Goal: Use online tool/utility: Utilize a website feature to perform a specific function

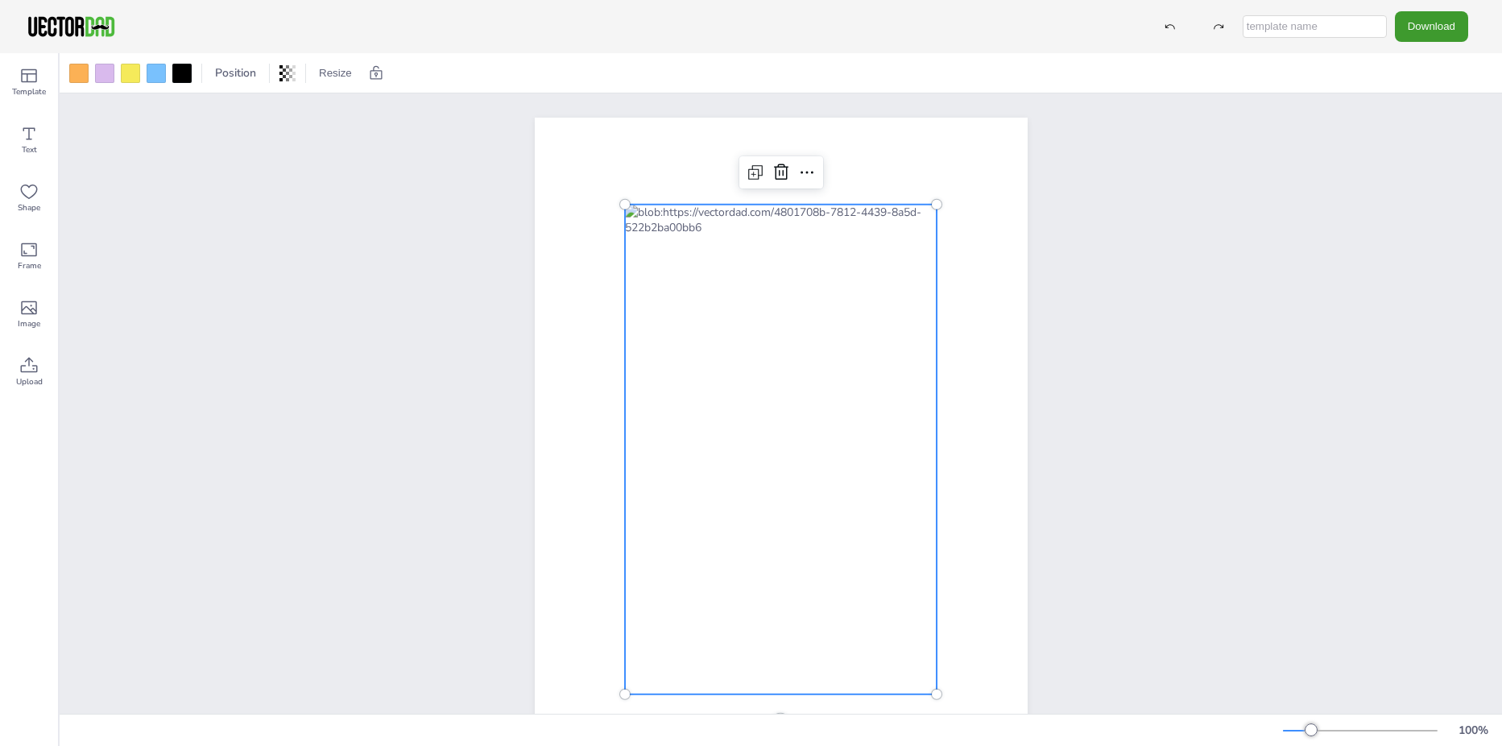
click at [829, 227] on div at bounding box center [781, 450] width 312 height 490
click at [751, 174] on icon at bounding box center [753, 174] width 5 height 5
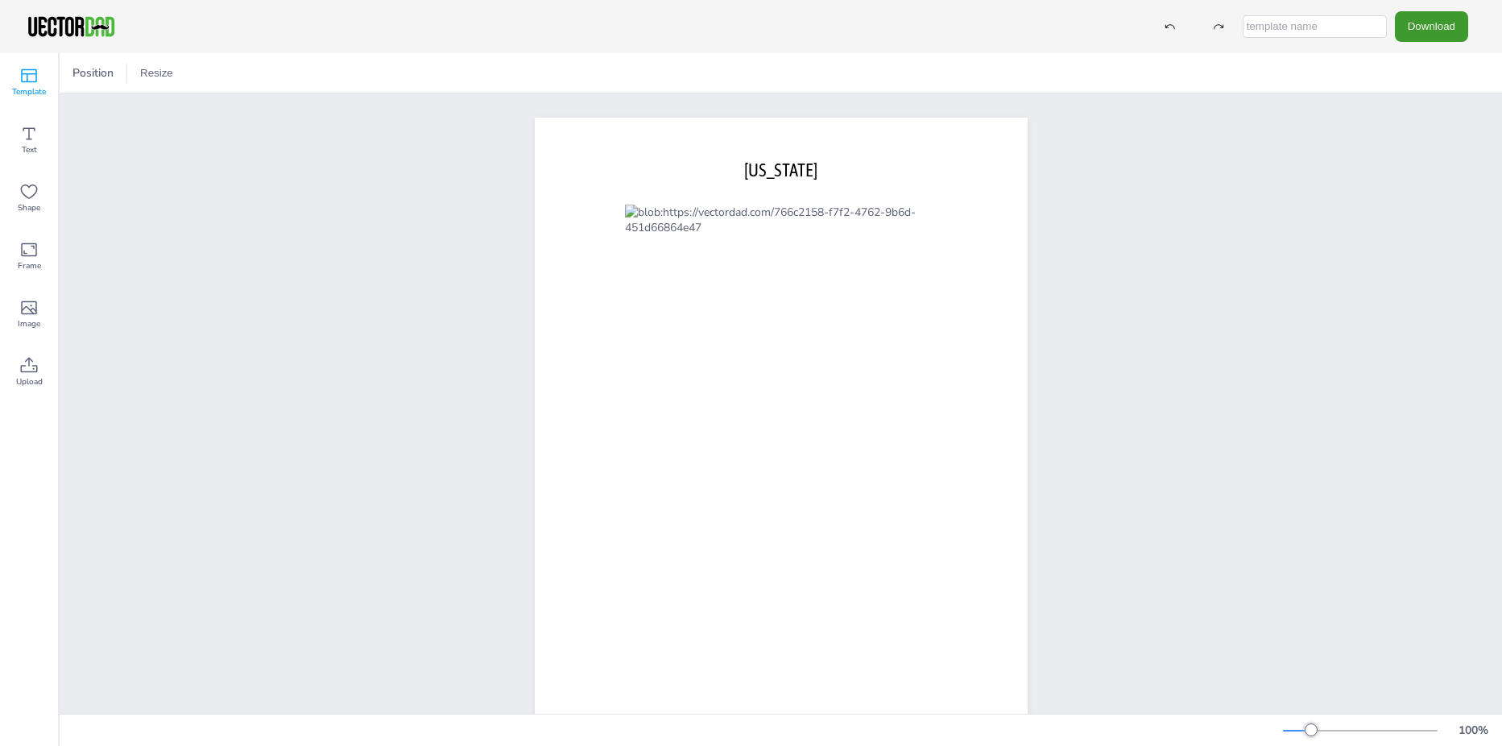
click at [33, 89] on span "Template" at bounding box center [29, 91] width 34 height 13
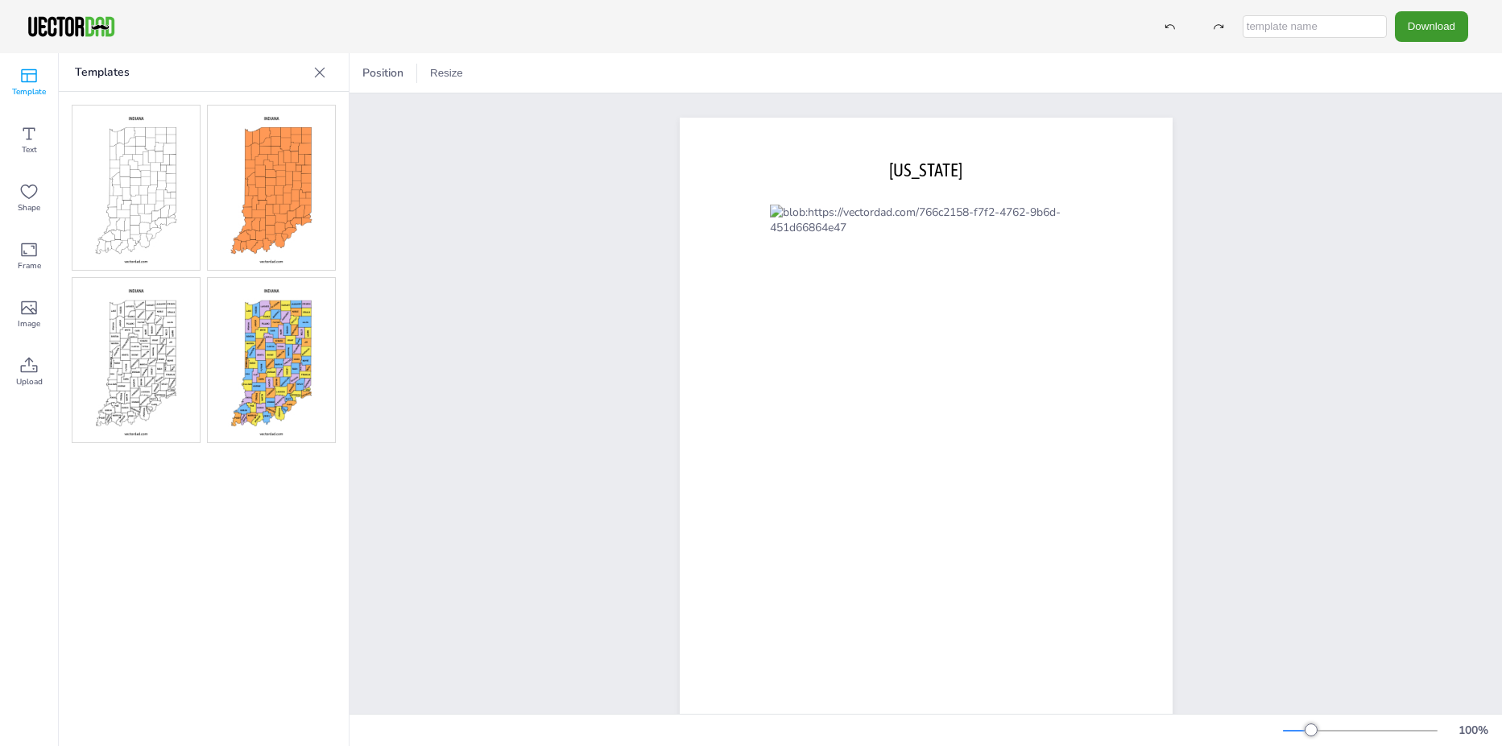
click at [287, 204] on img at bounding box center [271, 187] width 127 height 164
click at [159, 342] on img at bounding box center [135, 360] width 127 height 164
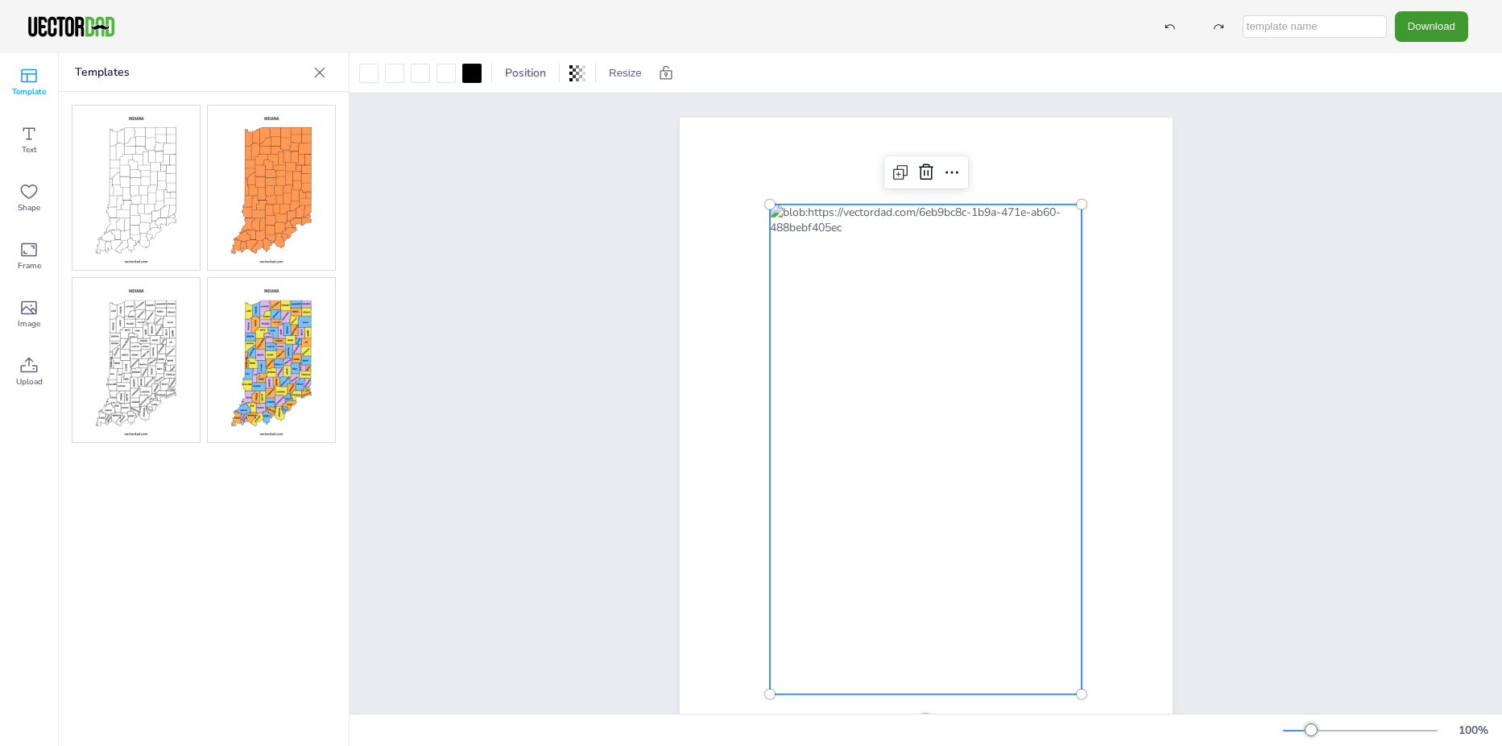
click at [975, 226] on div at bounding box center [926, 450] width 312 height 490
click at [976, 226] on div at bounding box center [926, 450] width 312 height 490
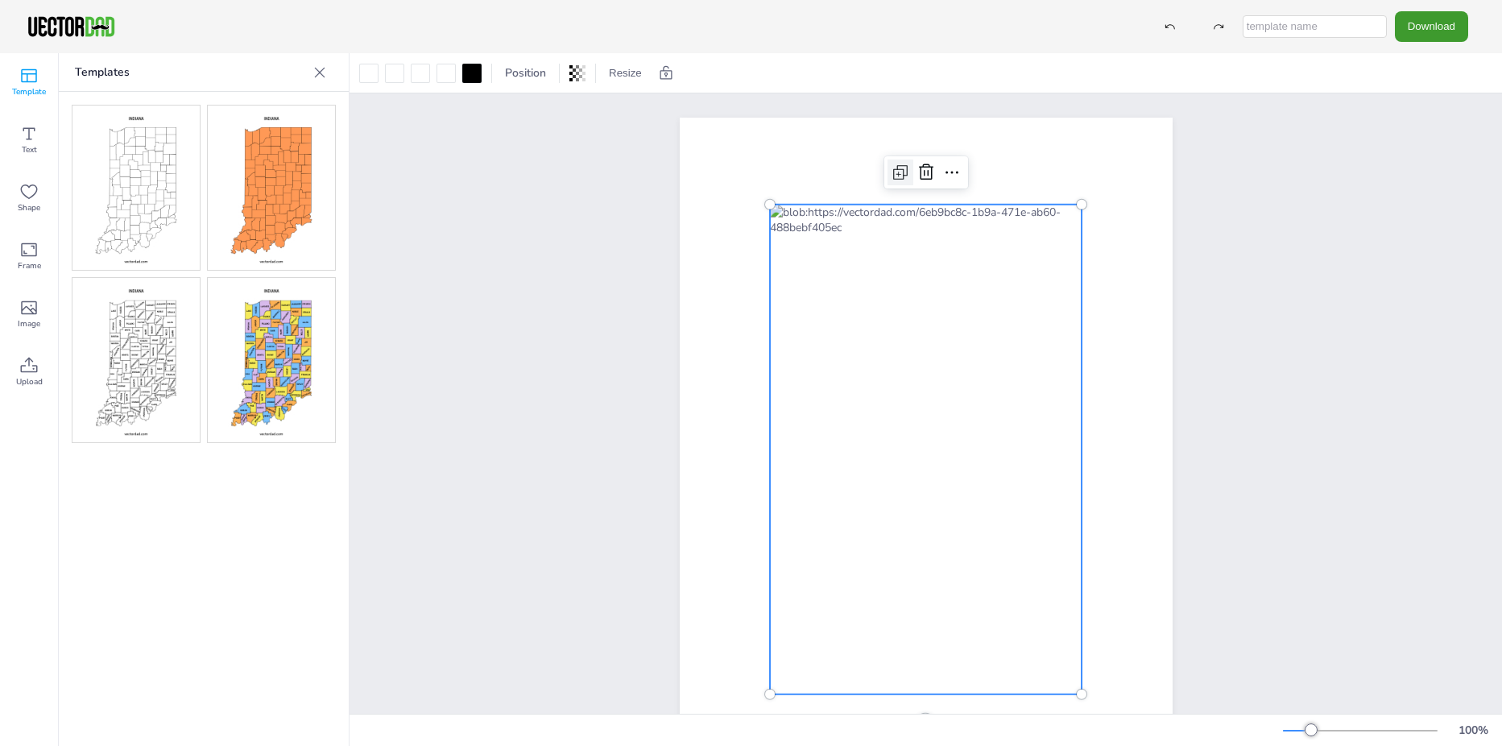
click at [896, 171] on icon at bounding box center [900, 172] width 19 height 19
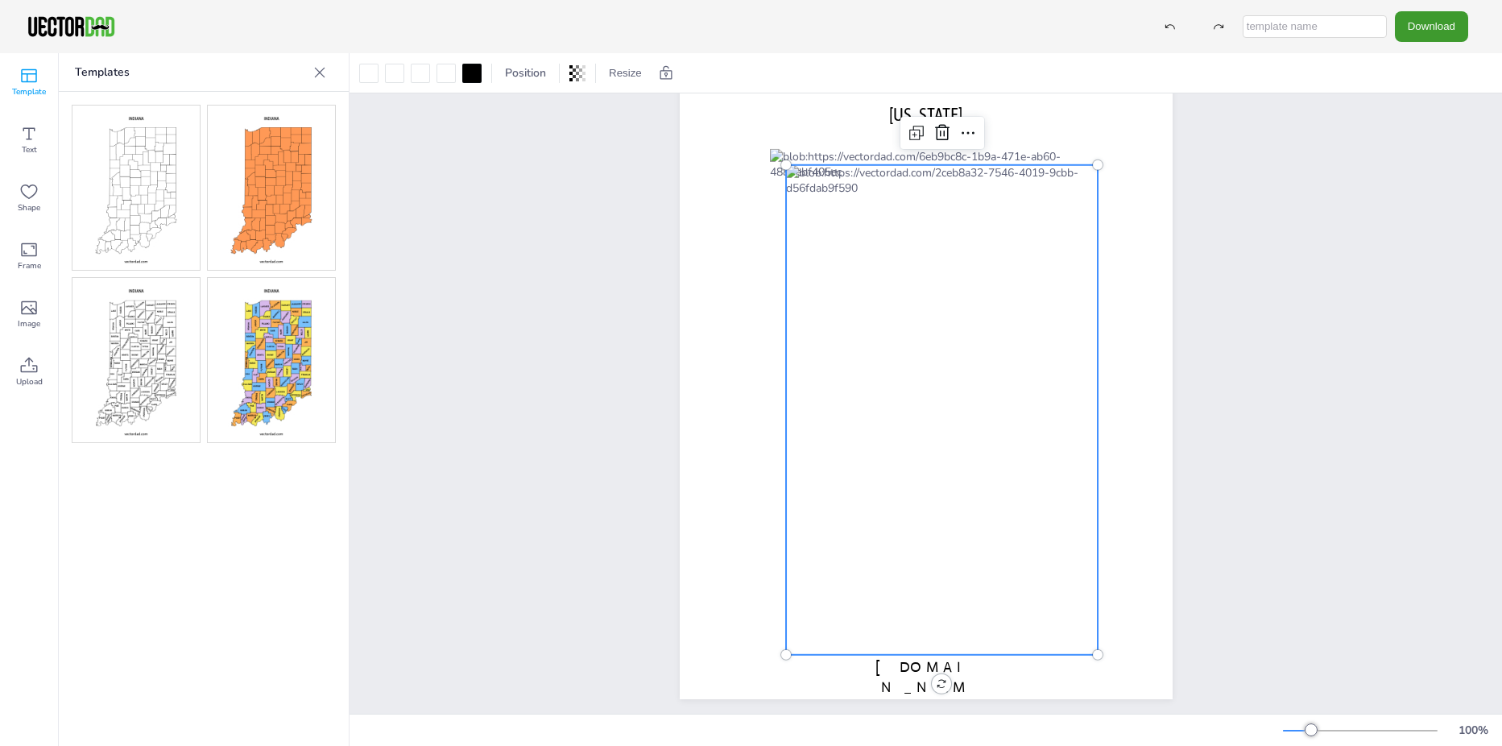
scroll to position [77, 0]
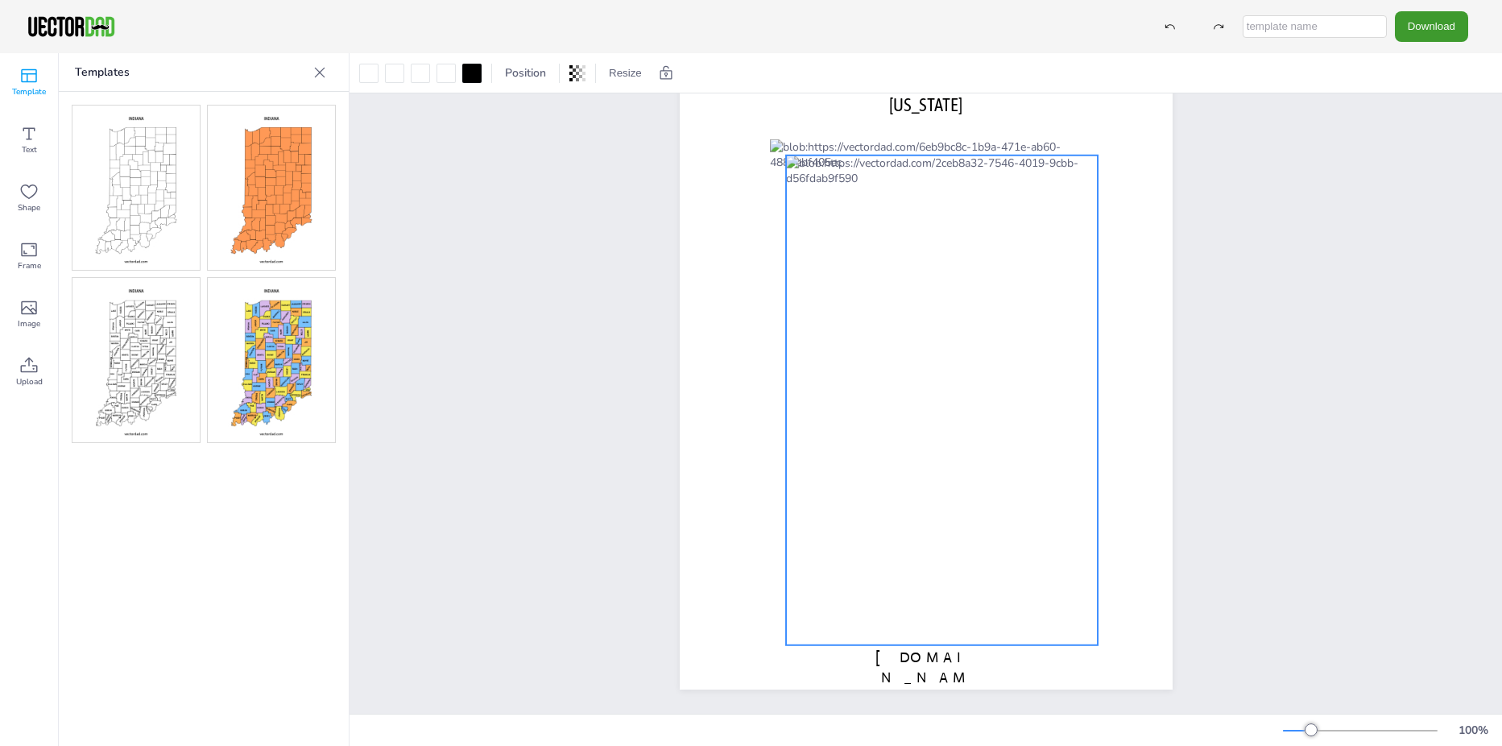
click at [940, 661] on div "vectordad.com INDIANA 0 °" at bounding box center [926, 370] width 493 height 637
click at [934, 663] on div "vectordad.com INDIANA 0 °" at bounding box center [926, 370] width 493 height 637
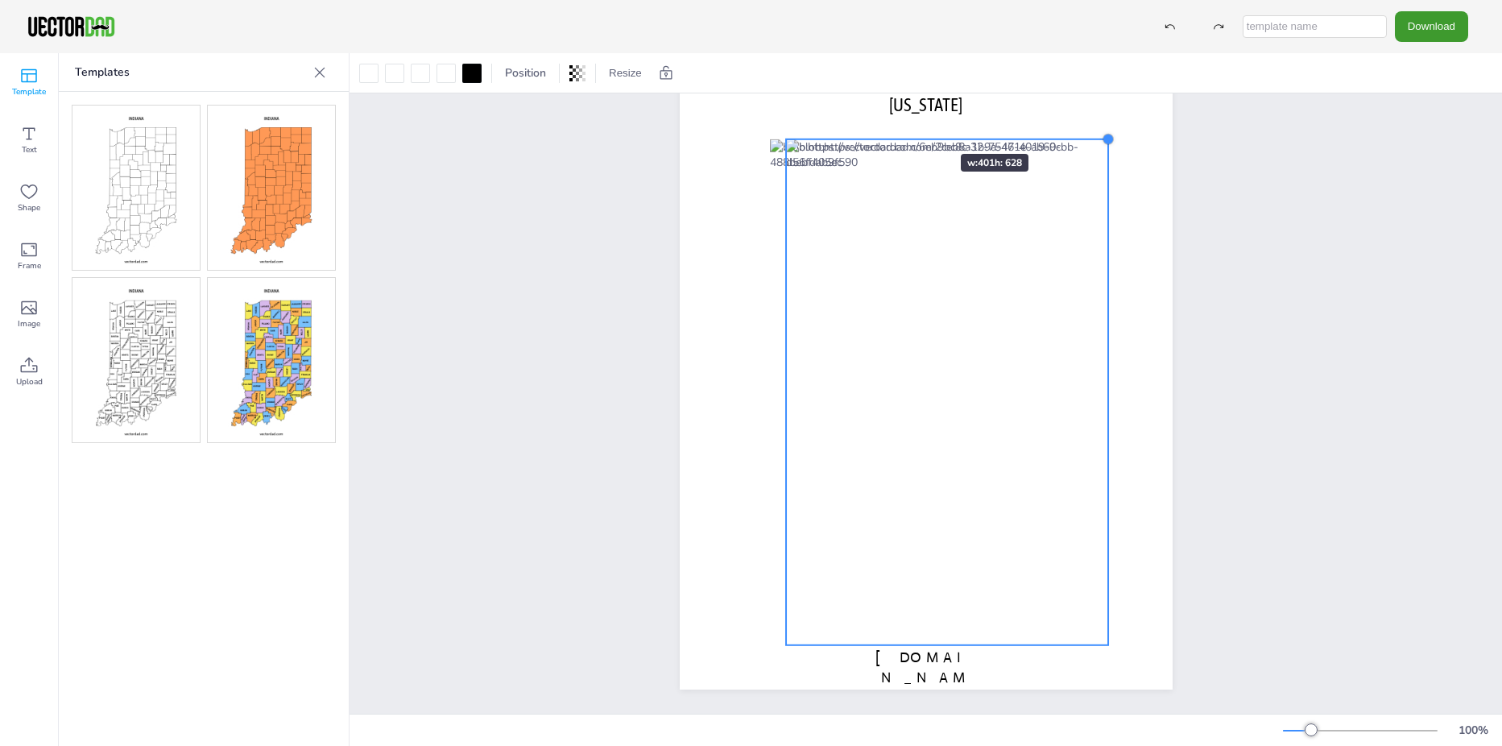
drag, startPoint x: 1091, startPoint y: 141, endPoint x: 912, endPoint y: 125, distance: 179.5
click at [912, 125] on div "[DOMAIN_NAME] [US_STATE]" at bounding box center [926, 370] width 493 height 637
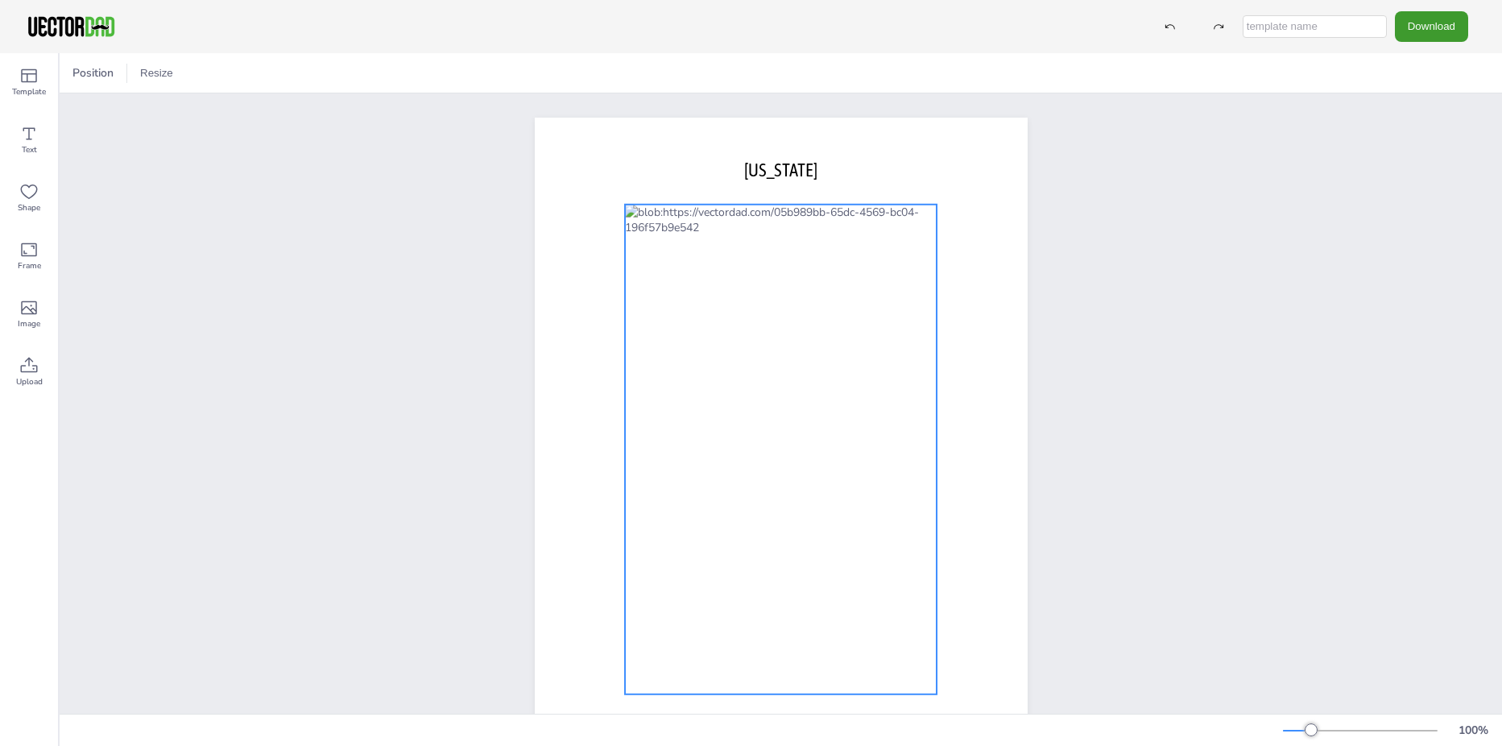
click at [830, 230] on div at bounding box center [781, 450] width 312 height 490
click at [804, 172] on icon at bounding box center [806, 172] width 19 height 19
click at [1126, 297] on div "[DOMAIN_NAME] [US_STATE]" at bounding box center [781, 435] width 1442 height 685
